Goal: Navigation & Orientation: Find specific page/section

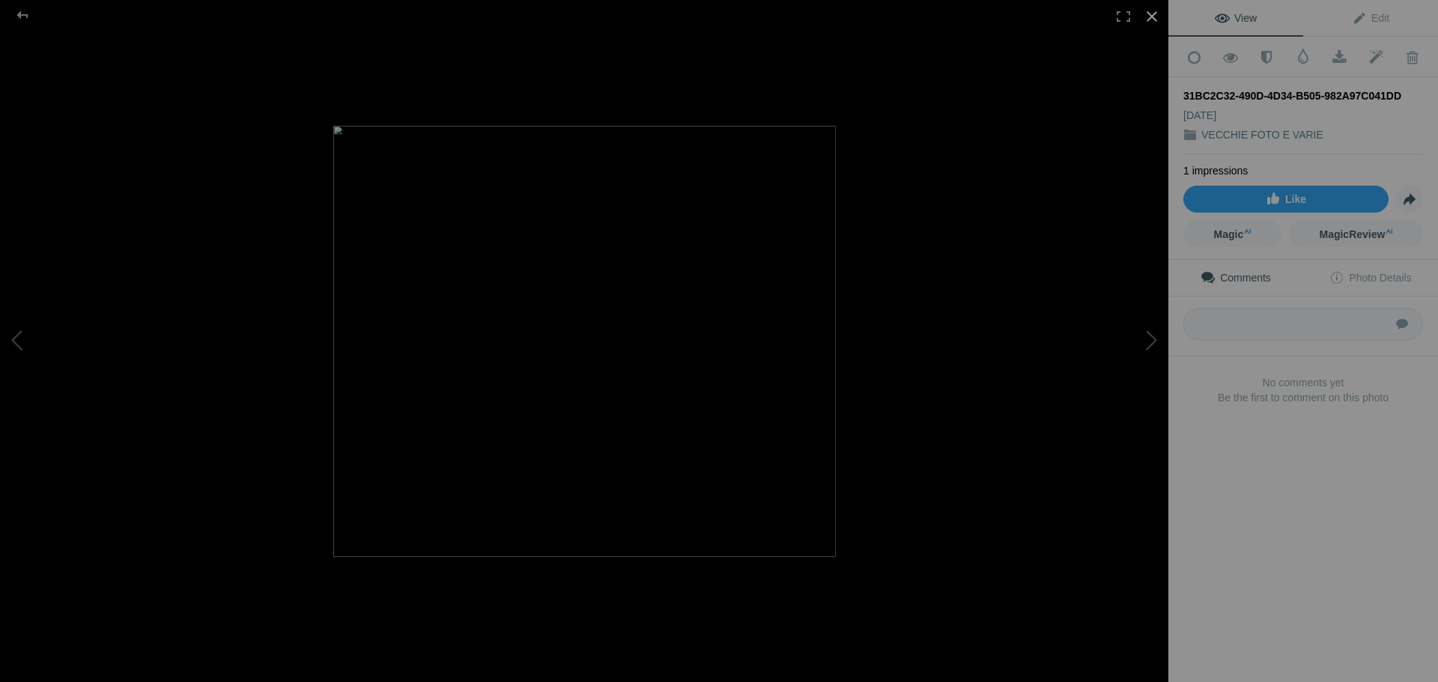
click at [1150, 19] on div at bounding box center [1152, 16] width 33 height 33
